Goal: Task Accomplishment & Management: Complete application form

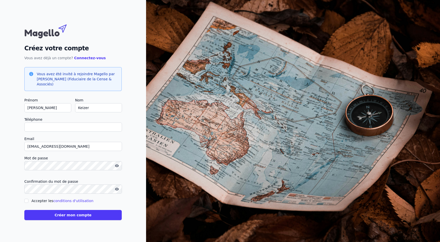
type input "0"
checkbox input "false"
type input "0488181812"
click at [27, 200] on input "Accepter les conditions d'utilisation" at bounding box center [26, 200] width 4 height 4
checkbox input "true"
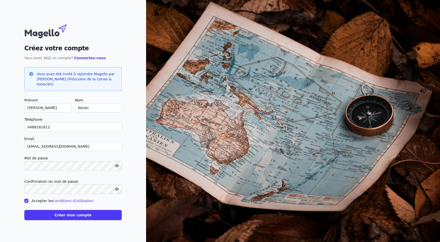
click at [98, 215] on button "Créer mon compte" at bounding box center [72, 215] width 97 height 10
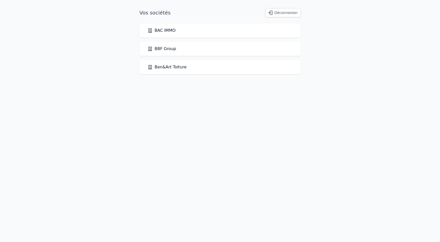
click at [158, 32] on link "BAC IMMO" at bounding box center [162, 30] width 28 height 6
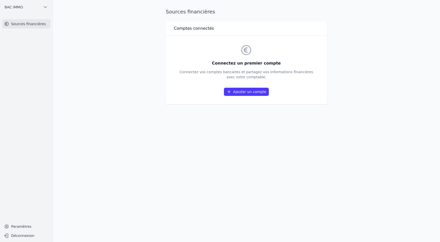
click at [46, 8] on icon "button" at bounding box center [45, 7] width 3 height 2
click at [36, 27] on span "BBF Group" at bounding box center [29, 28] width 19 height 5
click at [45, 7] on icon "button" at bounding box center [45, 7] width 5 height 5
click at [34, 37] on span "Ben&Art Toiture" at bounding box center [34, 39] width 28 height 5
